Goal: Task Accomplishment & Management: Complete application form

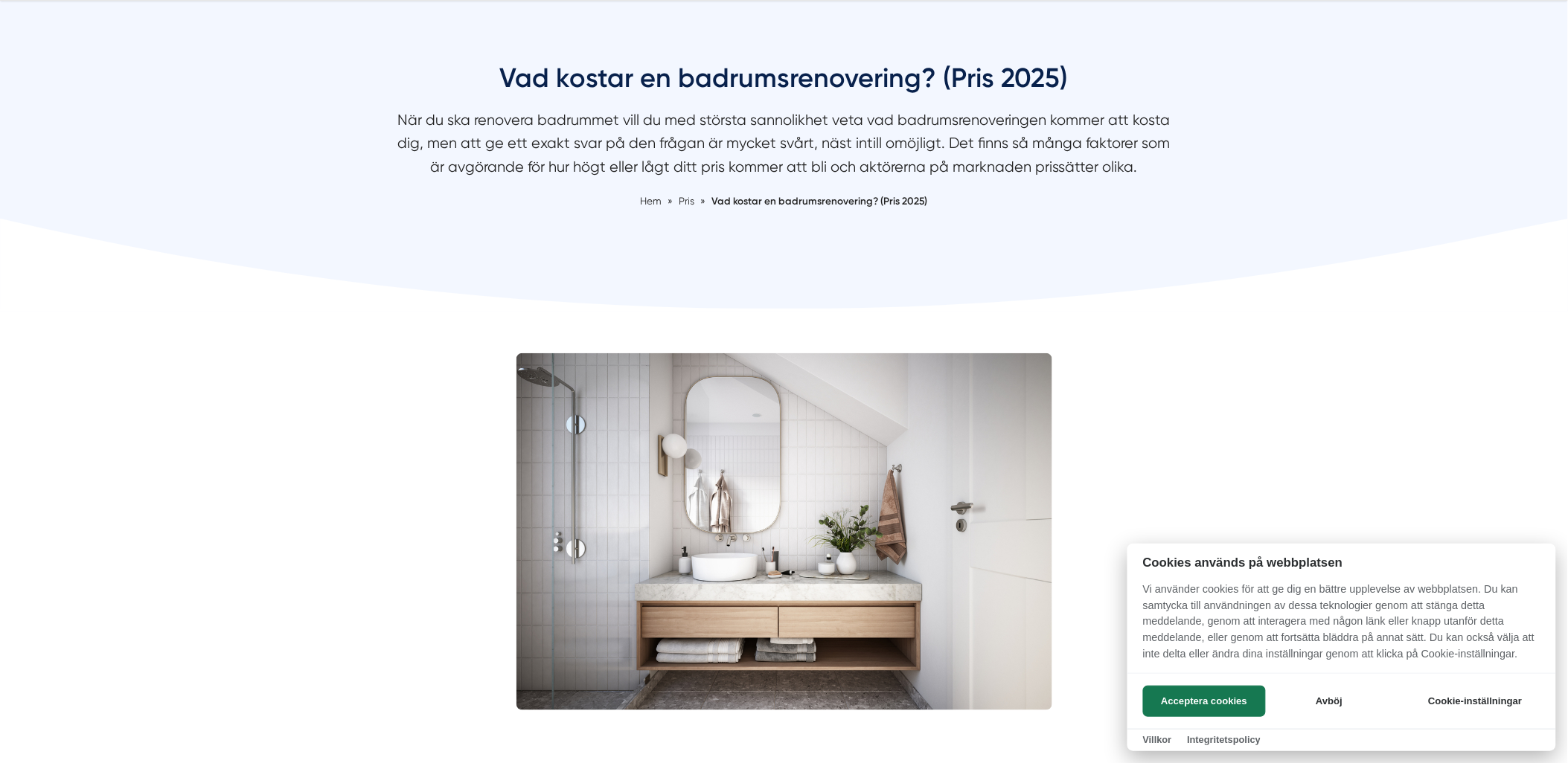
scroll to position [165, 0]
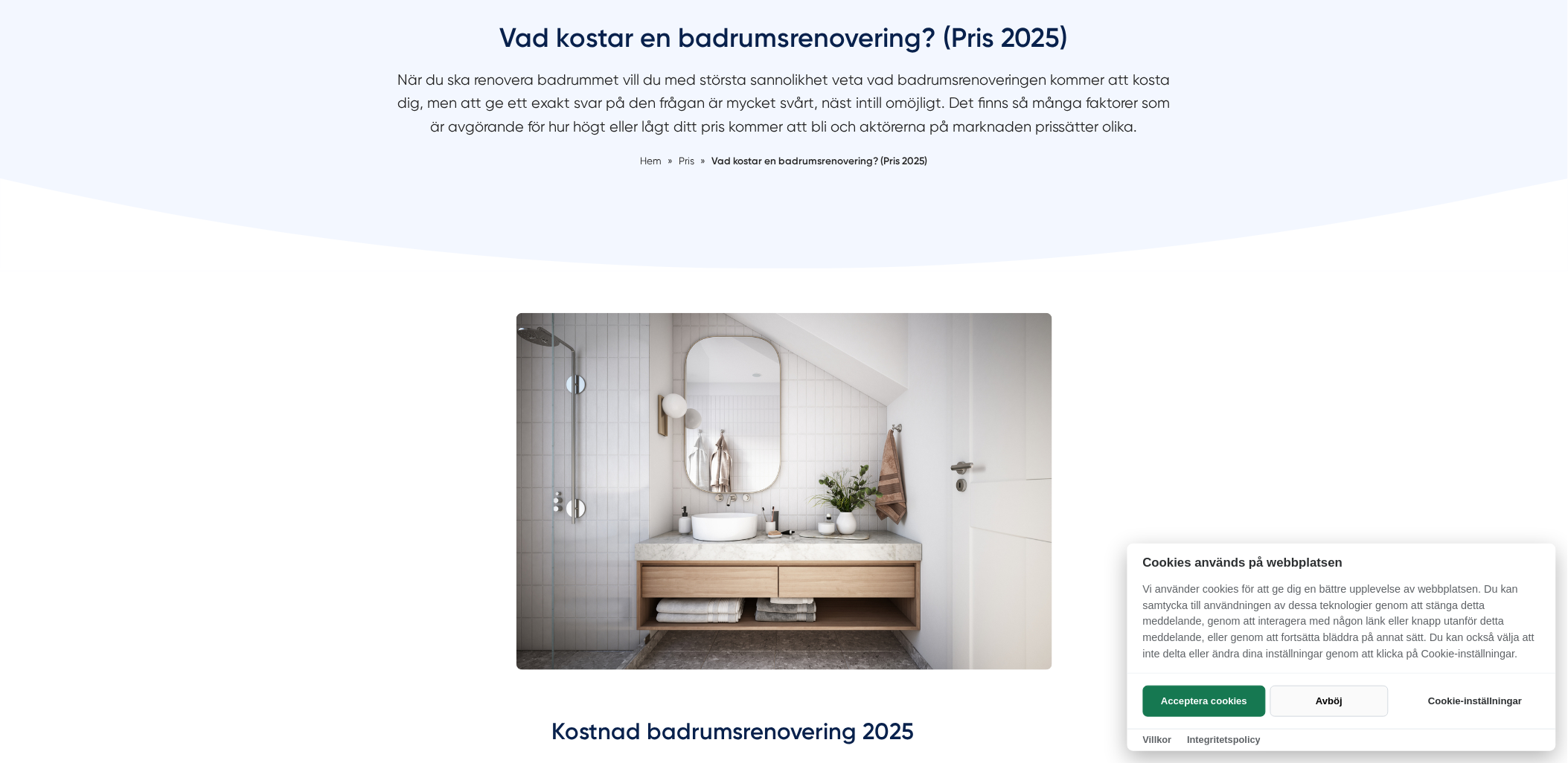
click at [1307, 695] on button "Avböj" at bounding box center [1330, 701] width 118 height 31
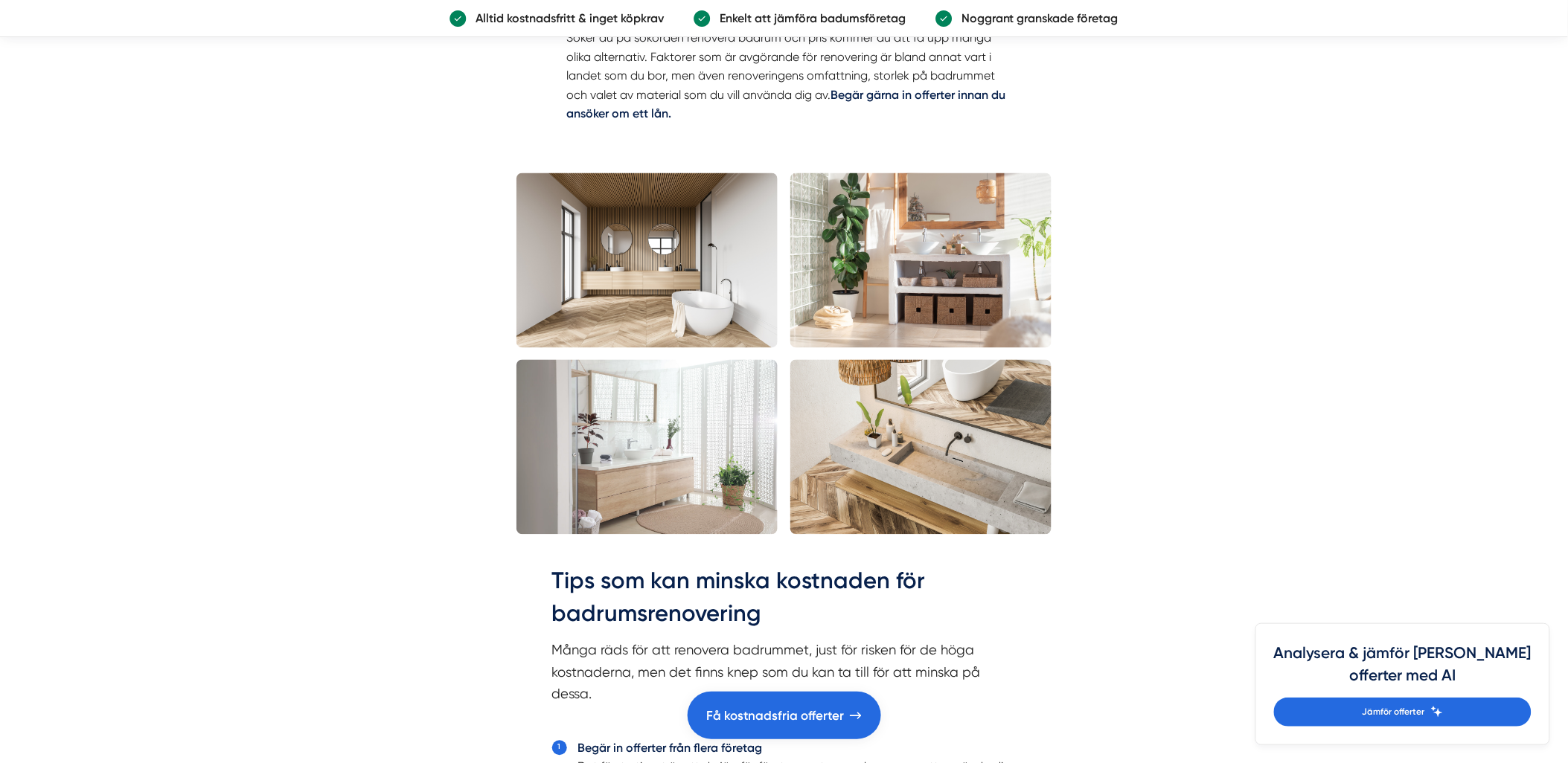
scroll to position [2976, 0]
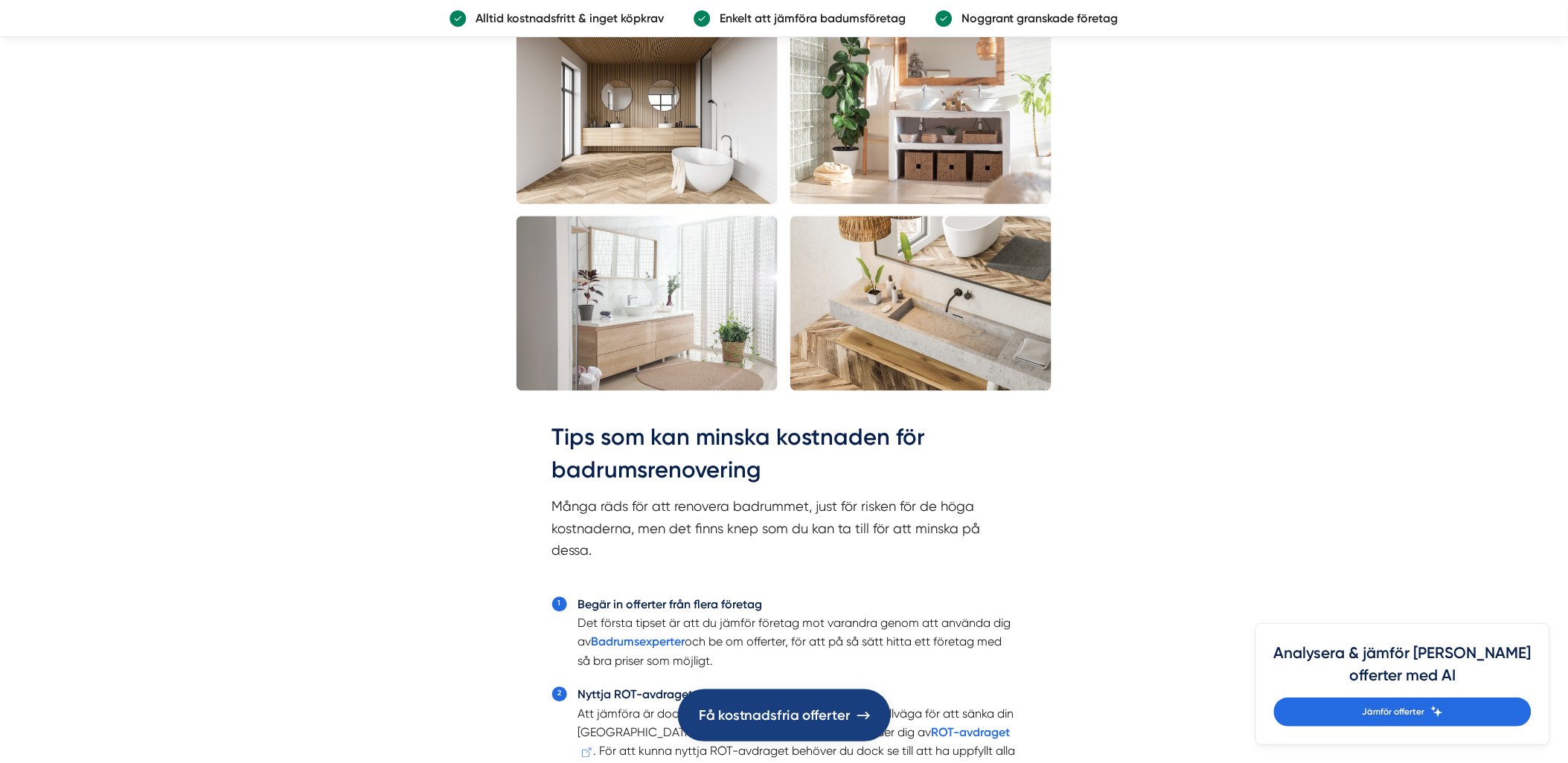
click at [749, 708] on span "Få kostnadsfria offerter" at bounding box center [774, 715] width 152 height 22
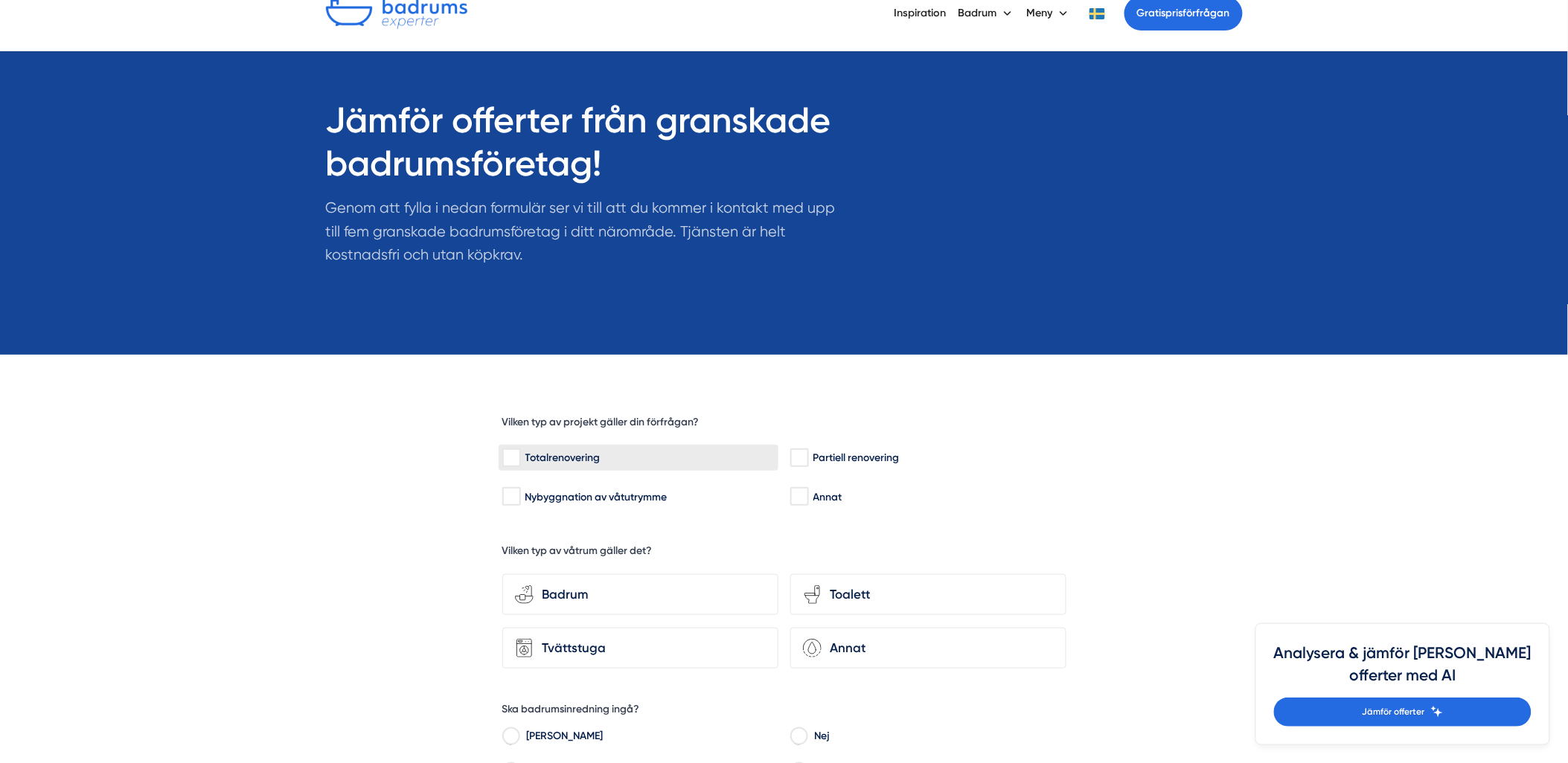
scroll to position [165, 0]
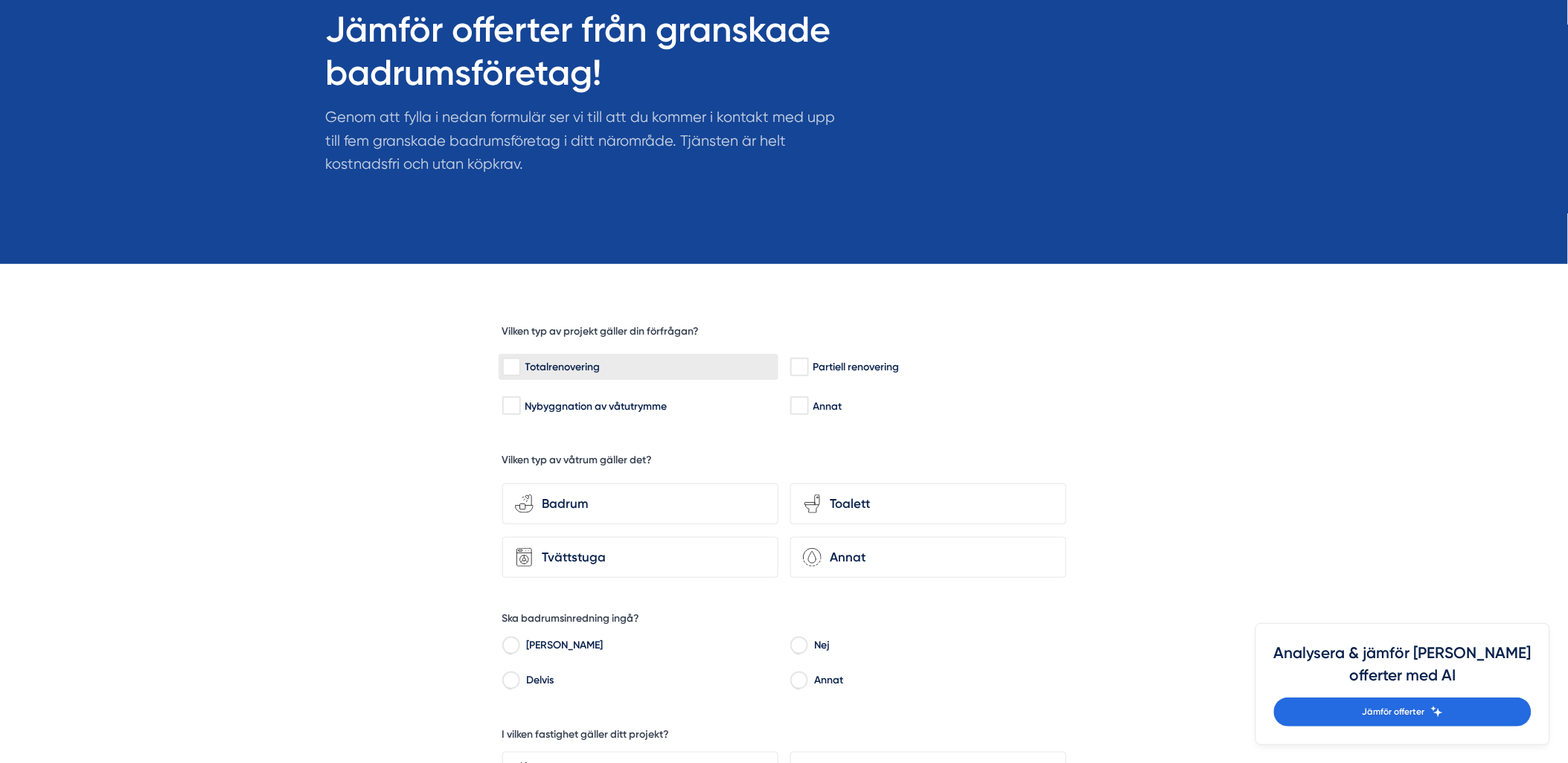
click at [653, 363] on div "Totalrenovering" at bounding box center [639, 368] width 273 height 15
click at [520, 363] on input "Totalrenovering" at bounding box center [511, 368] width 17 height 15
checkbox input "true"
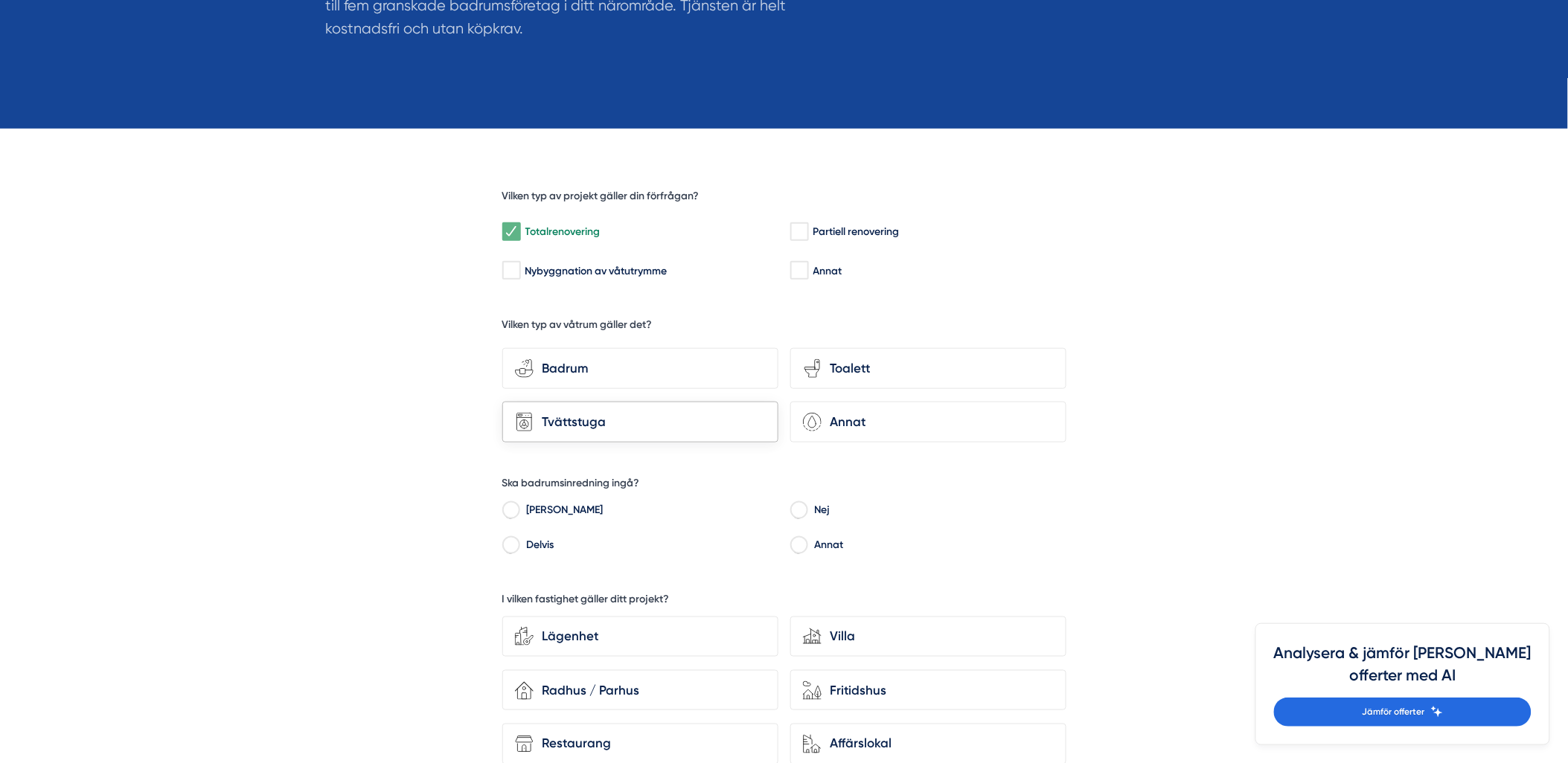
scroll to position [496, 0]
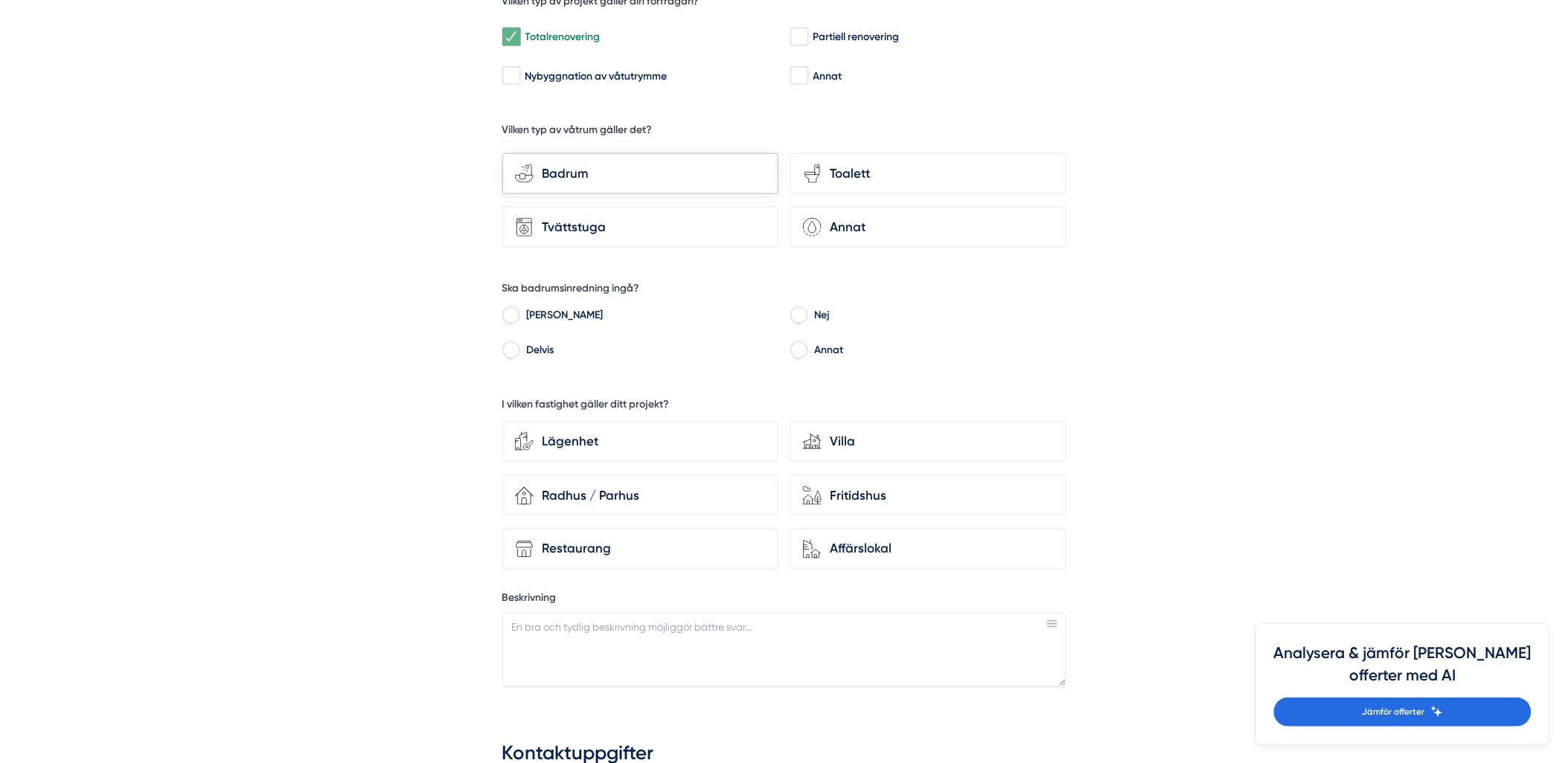
click at [681, 177] on div "Badrum" at bounding box center [649, 173] width 232 height 20
click at [0, 0] on input "bathroom-tub-towel Badrum" at bounding box center [0, 0] width 0 height 0
click at [819, 184] on div "toilet-seat Toalett" at bounding box center [928, 174] width 276 height 41
click at [0, 0] on input "toilet-seat Toalett" at bounding box center [0, 0] width 0 height 0
click at [805, 315] on input "Nej" at bounding box center [799, 318] width 17 height 13
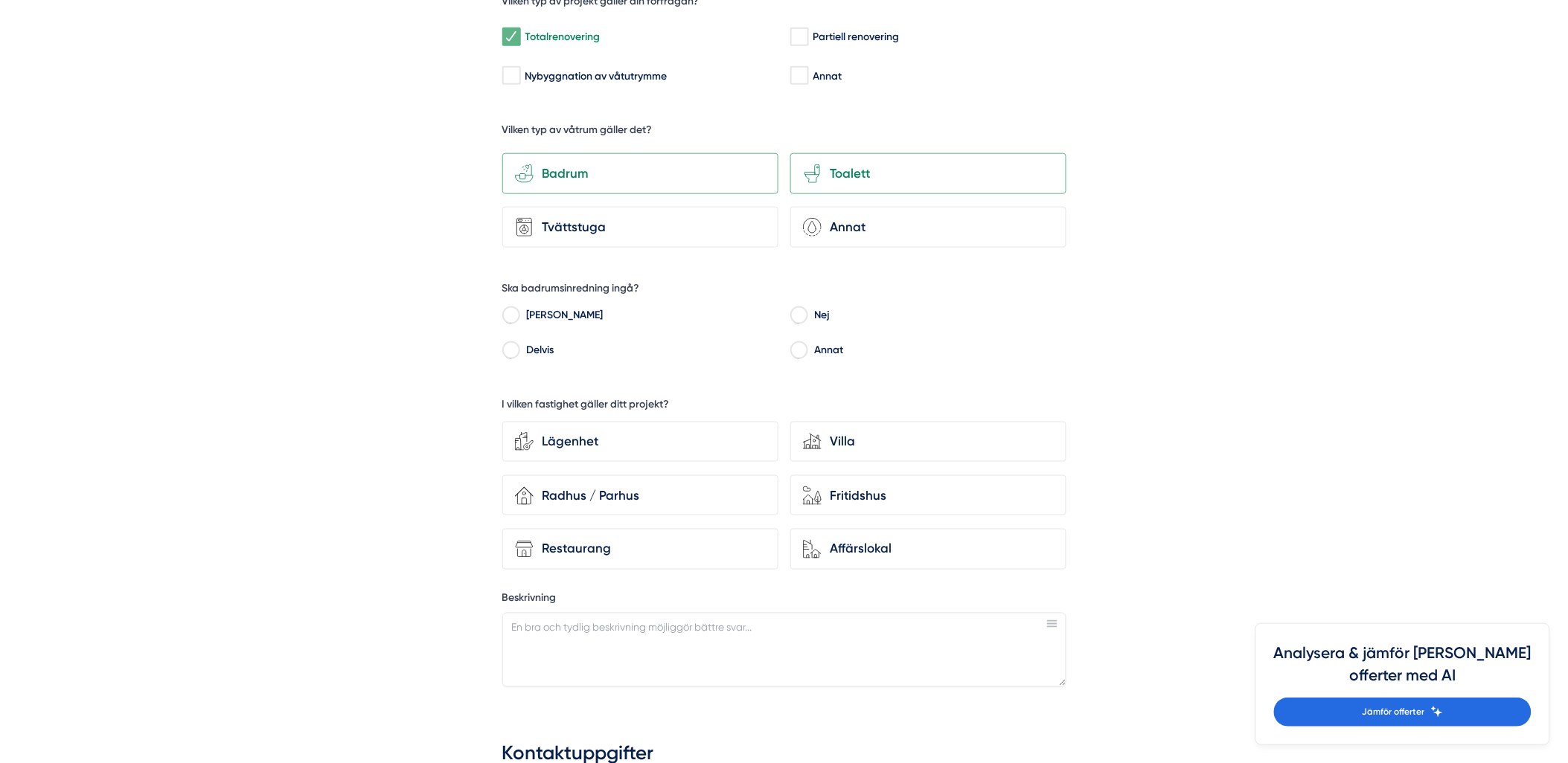
radio input "true"
click at [646, 499] on div "Radhus / Parhus" at bounding box center [649, 496] width 232 height 20
click at [0, 0] on input "house-3 Radhus / Parhus" at bounding box center [0, 0] width 0 height 0
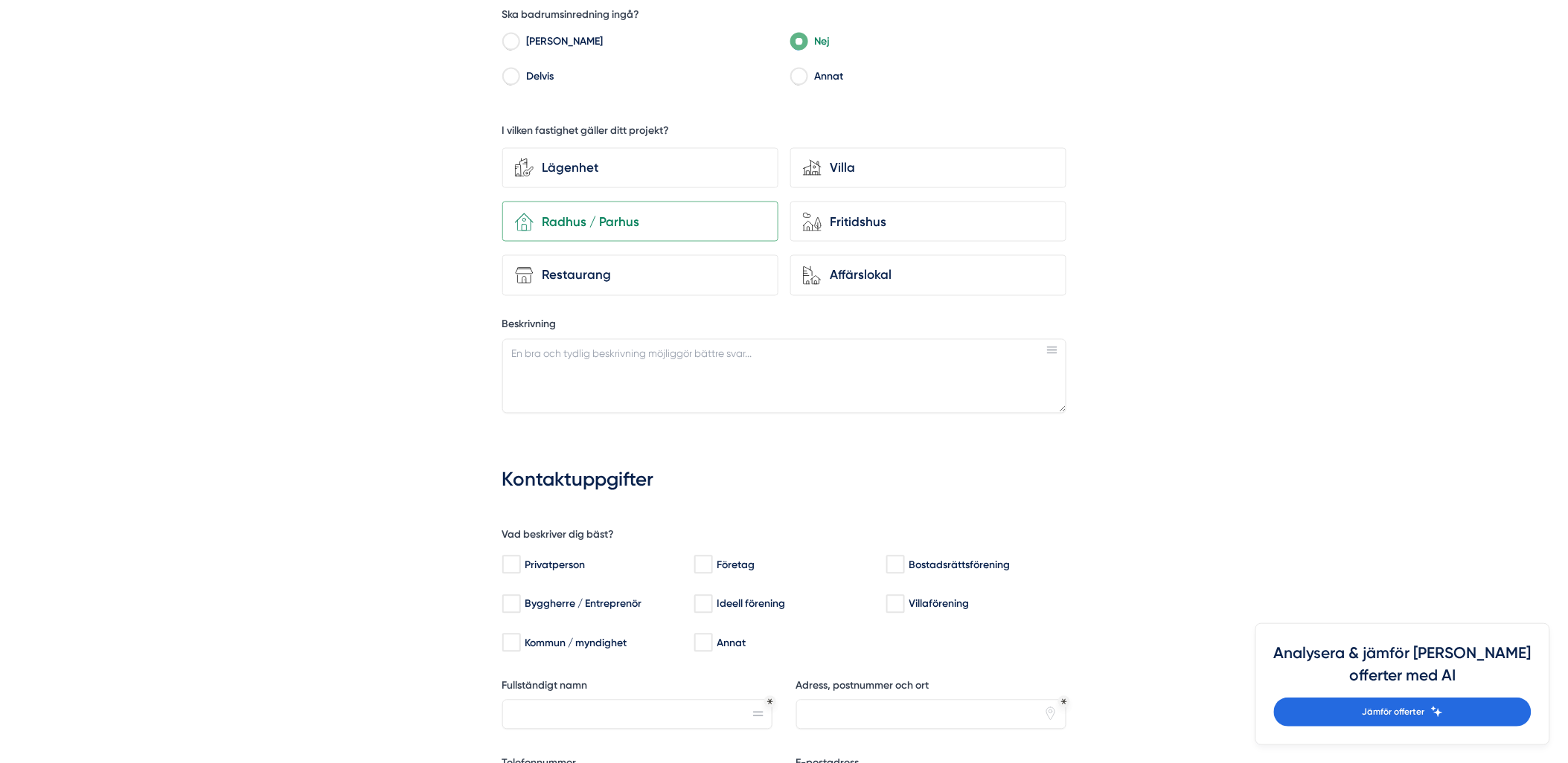
scroll to position [826, 0]
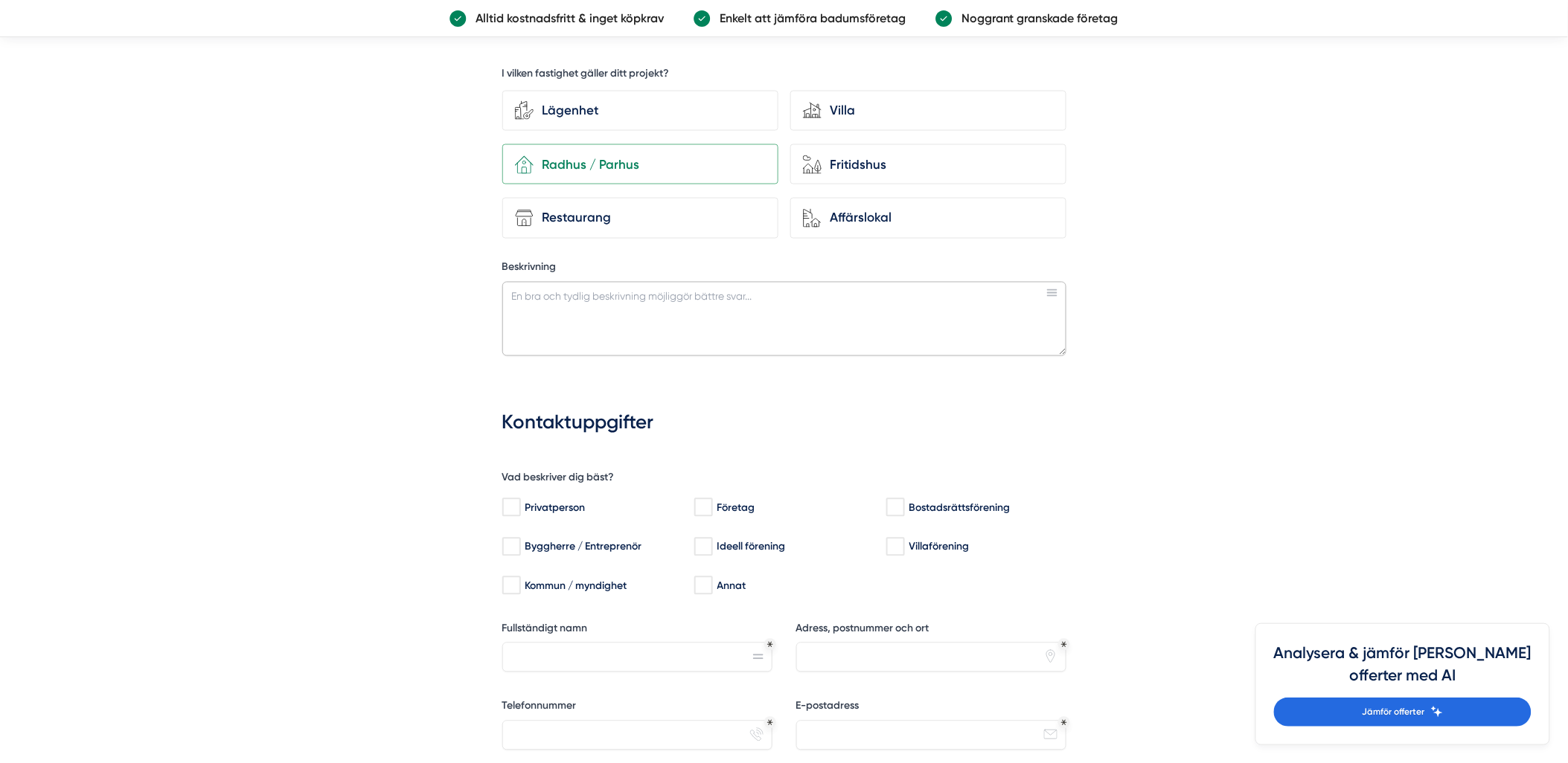
click at [613, 307] on textarea "Beskrivning" at bounding box center [784, 319] width 564 height 75
click at [596, 515] on label "Privatperson" at bounding box center [590, 509] width 184 height 26
click at [520, 515] on input "Privatperson" at bounding box center [511, 508] width 17 height 15
checkbox input "true"
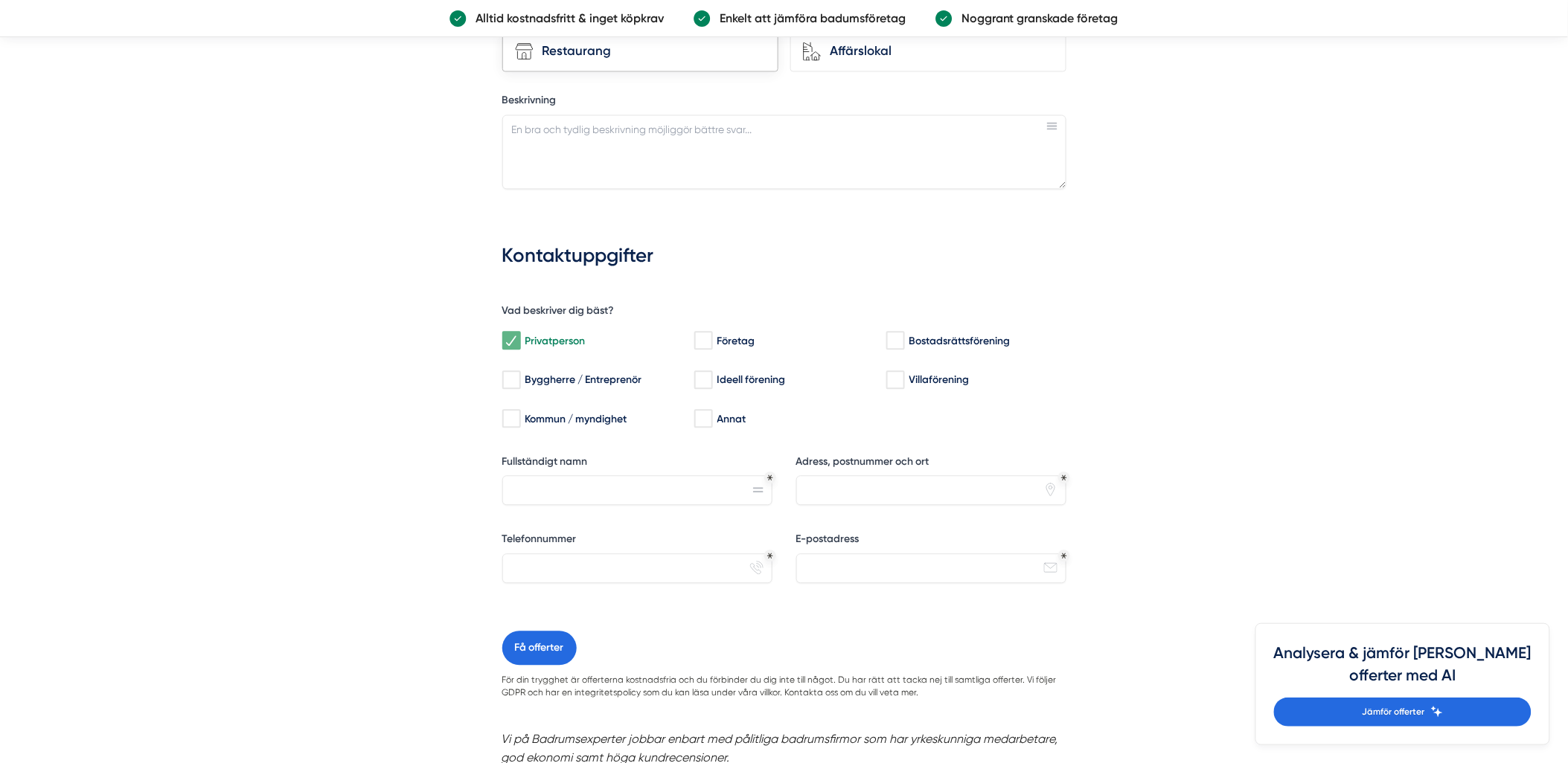
scroll to position [660, 0]
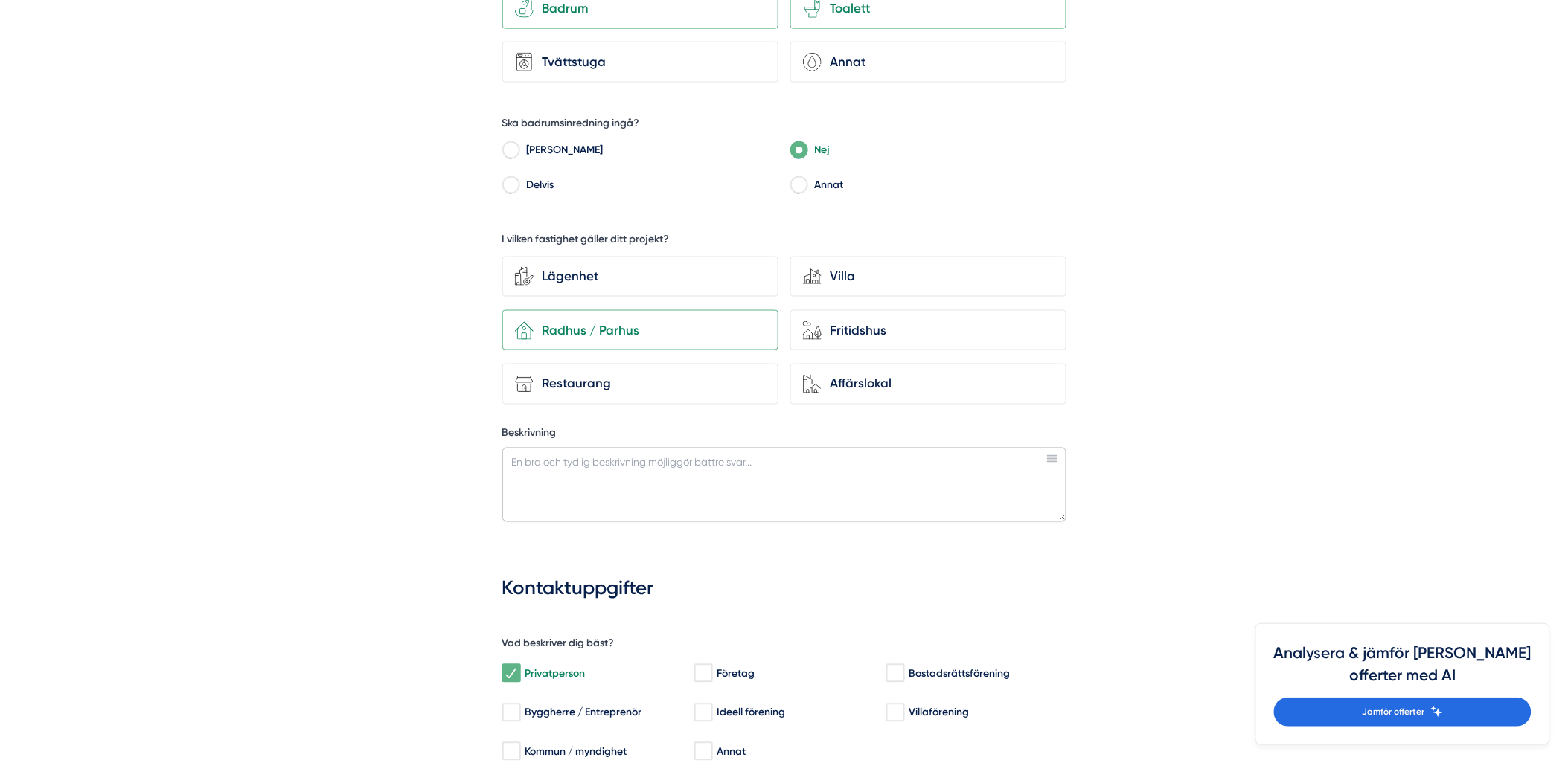
click at [596, 466] on textarea "Beskrivning" at bounding box center [784, 485] width 564 height 75
type textarea "Badrummet är"
